Goal: Check status: Check status

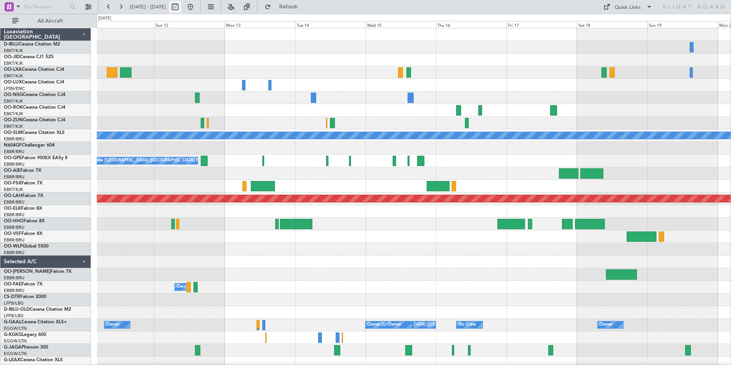
click at [181, 9] on button at bounding box center [175, 7] width 12 height 12
select select "10"
select select "2025"
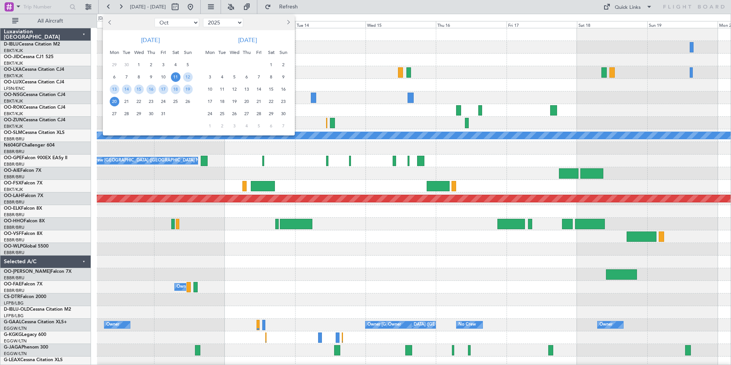
click at [188, 23] on select "Jan Feb Mar Apr May Jun [DATE] Aug Sep Oct Nov Dec" at bounding box center [176, 22] width 45 height 9
select select "12"
click at [154, 18] on select "Jan Feb Mar Apr May Jun [DATE] Aug Sep Oct Nov Dec" at bounding box center [176, 22] width 45 height 9
click at [163, 77] on span "12" at bounding box center [164, 77] width 10 height 10
click at [164, 86] on span "19" at bounding box center [164, 90] width 10 height 10
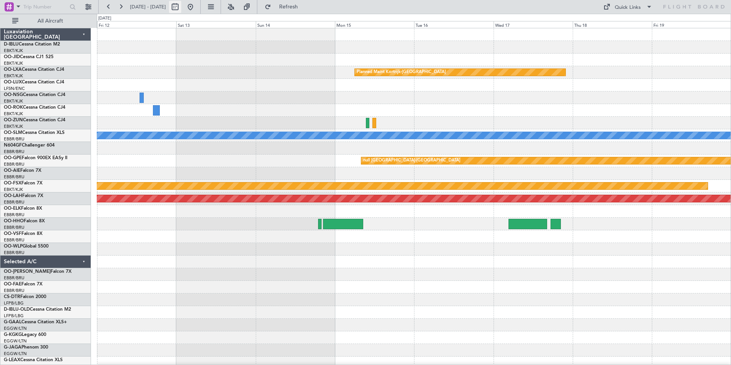
click at [181, 6] on button at bounding box center [175, 7] width 12 height 12
select select "12"
select select "2025"
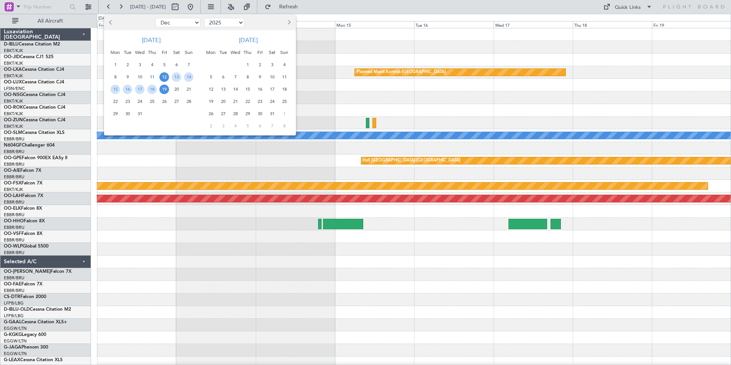
click at [179, 20] on select "Jan Feb Mar Apr May Jun [DATE] Aug Sep Oct Nov Dec" at bounding box center [178, 22] width 45 height 9
select select "10"
click at [156, 18] on select "Jan Feb Mar Apr May Jun [DATE] Aug Sep Oct Nov Dec" at bounding box center [178, 22] width 45 height 9
click at [165, 64] on span "3" at bounding box center [164, 65] width 10 height 10
click at [166, 85] on span "17" at bounding box center [164, 90] width 10 height 10
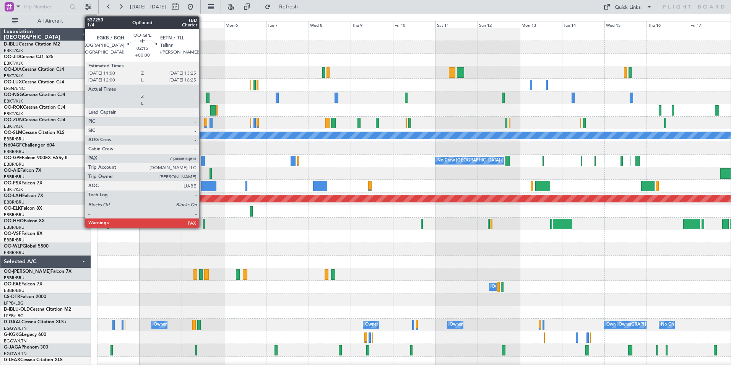
click at [203, 161] on div at bounding box center [203, 161] width 5 height 10
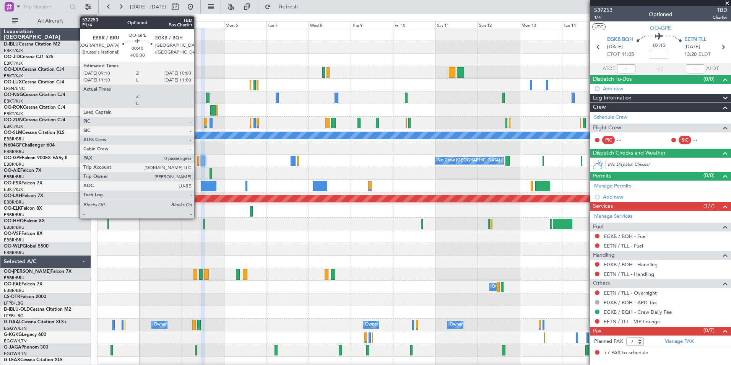
click at [198, 160] on div at bounding box center [198, 161] width 2 height 10
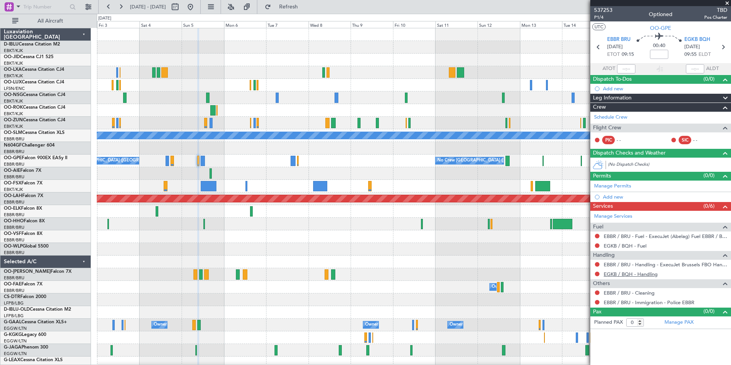
click at [636, 273] on link "EGKB / BQH - Handling" at bounding box center [631, 274] width 54 height 7
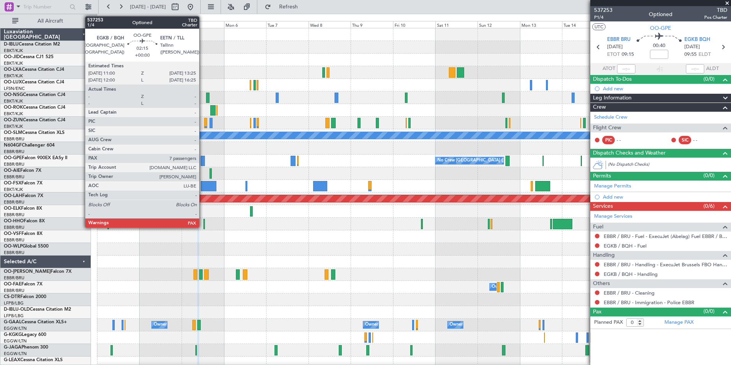
click at [203, 161] on div at bounding box center [203, 161] width 5 height 10
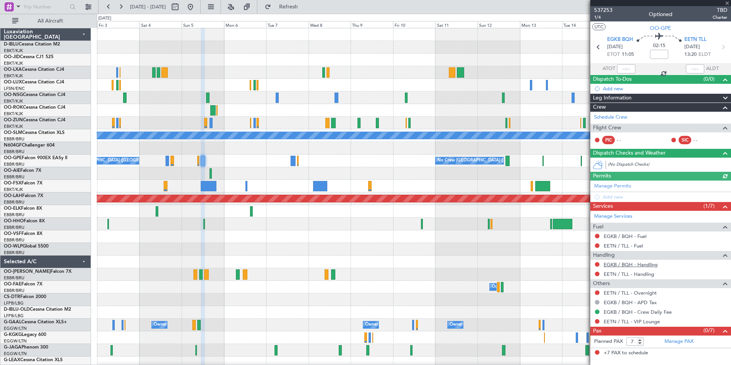
click at [639, 263] on link "EGKB / BQH - Handling" at bounding box center [631, 264] width 54 height 7
click at [631, 274] on link "EETN / TLL - Handling" at bounding box center [629, 274] width 50 height 7
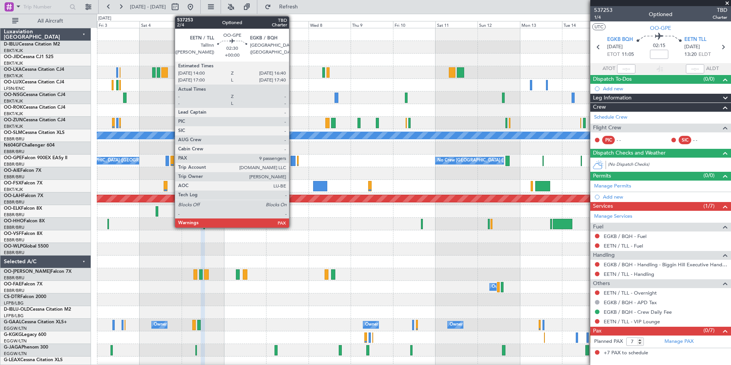
click at [293, 161] on div at bounding box center [293, 161] width 5 height 10
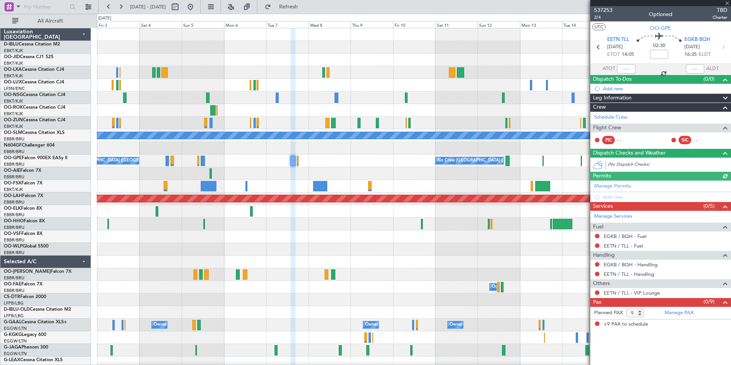
click at [631, 268] on div "EGKB / BQH - Handling" at bounding box center [660, 265] width 141 height 10
click at [628, 266] on link "EGKB / BQH - Handling" at bounding box center [631, 264] width 54 height 7
click at [616, 274] on link "EETN / TLL - Handling" at bounding box center [629, 274] width 50 height 7
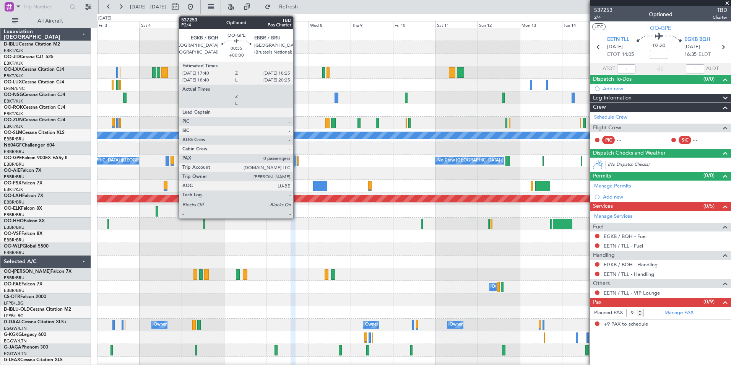
click at [297, 161] on div at bounding box center [298, 161] width 2 height 10
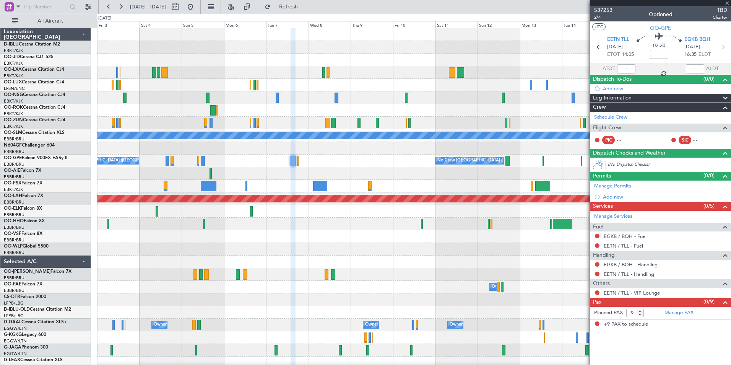
type input "0"
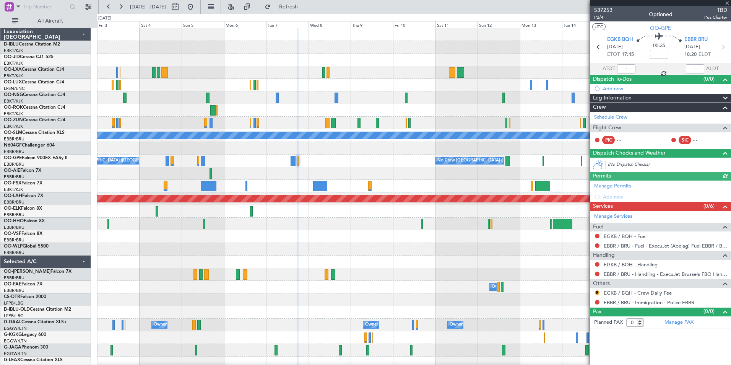
click at [629, 265] on link "EGKB / BQH - Handling" at bounding box center [631, 264] width 54 height 7
click at [603, 8] on span "537253" at bounding box center [603, 10] width 18 height 8
click at [605, 15] on mat-tooltip-component "Trip Number" at bounding box center [603, 24] width 38 height 20
click at [602, 7] on span "537253" at bounding box center [603, 10] width 18 height 8
